Goal: Check status

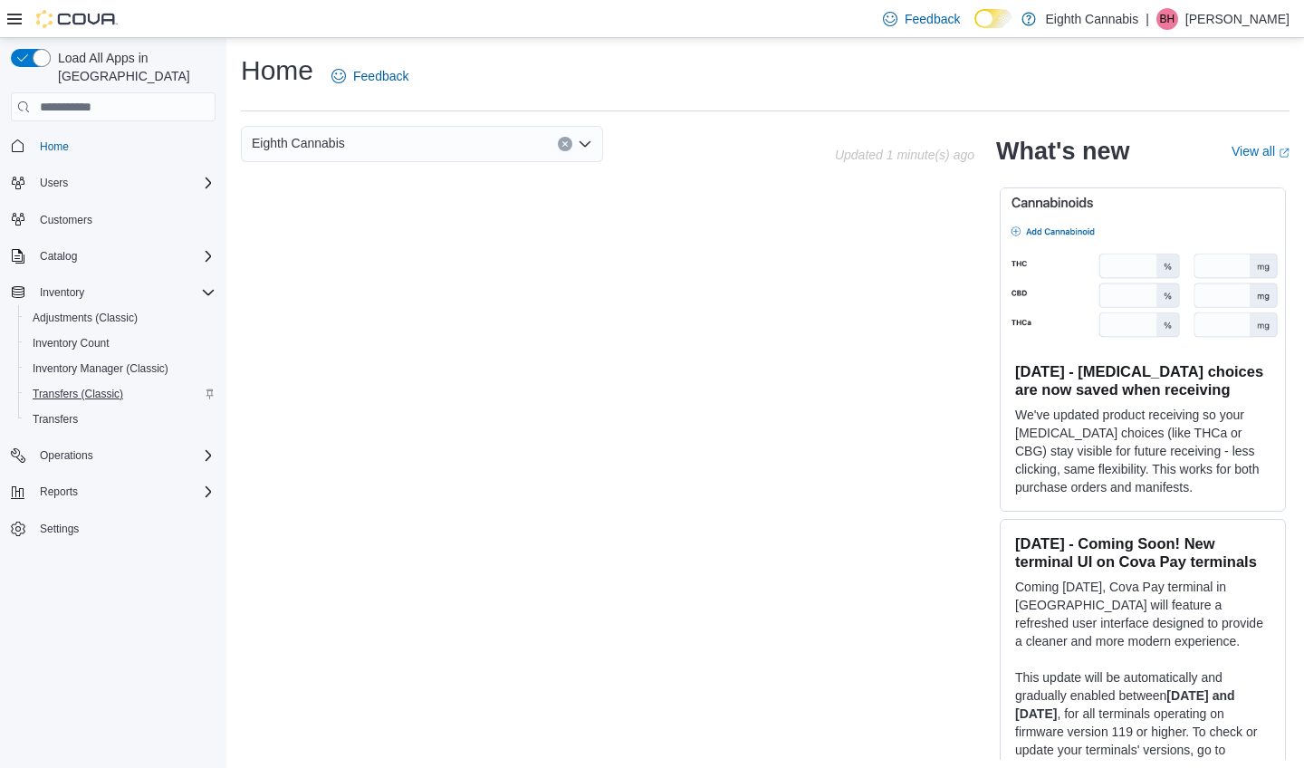
click at [74, 387] on span "Transfers (Classic)" at bounding box center [78, 394] width 91 height 14
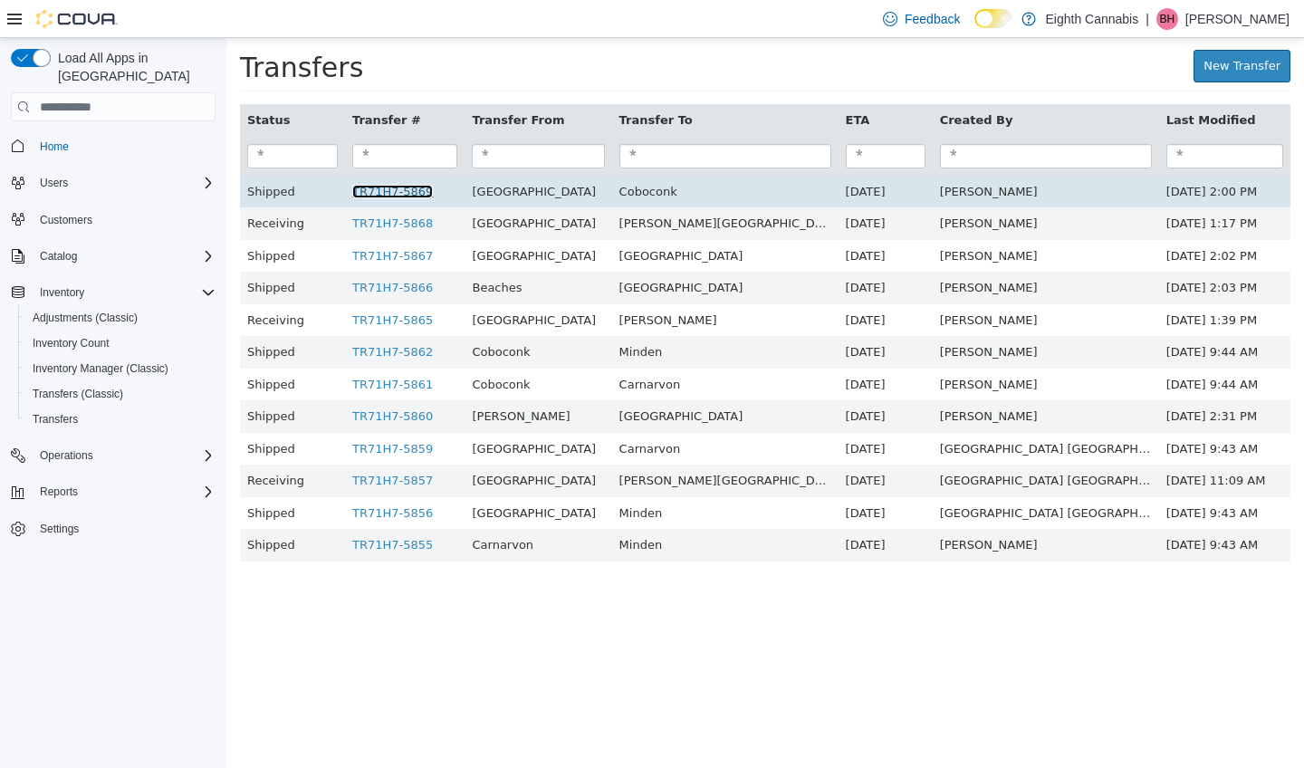
click at [433, 187] on link "TR71H7-5869" at bounding box center [392, 192] width 81 height 14
